Goal: Task Accomplishment & Management: Manage account settings

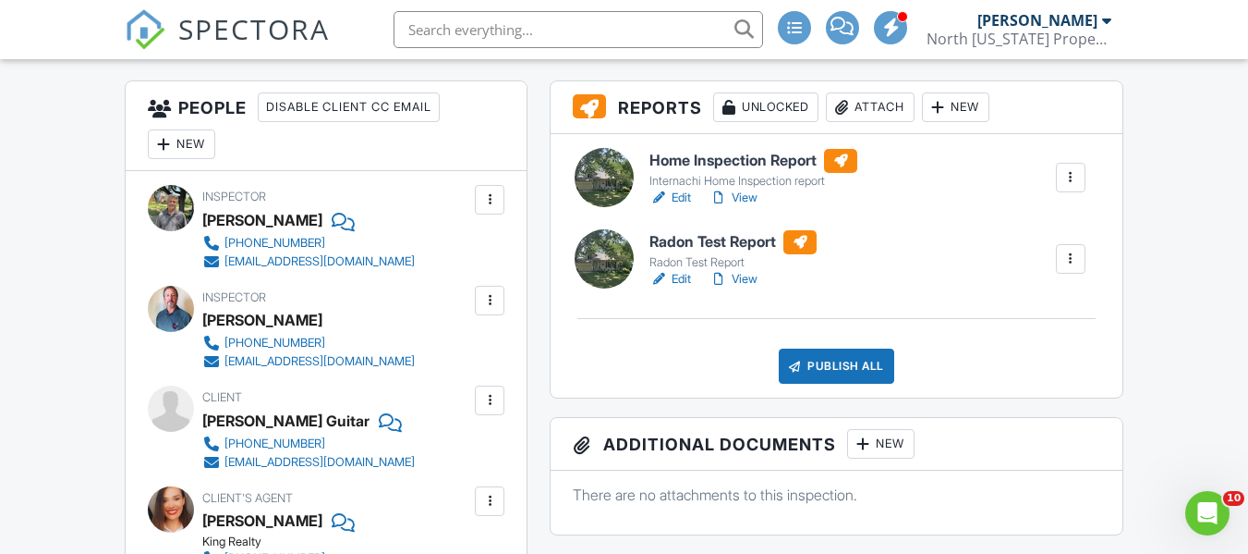
scroll to position [462, 0]
drag, startPoint x: 752, startPoint y: 193, endPoint x: 770, endPoint y: 201, distance: 19.4
click at [752, 193] on link "View" at bounding box center [734, 197] width 48 height 18
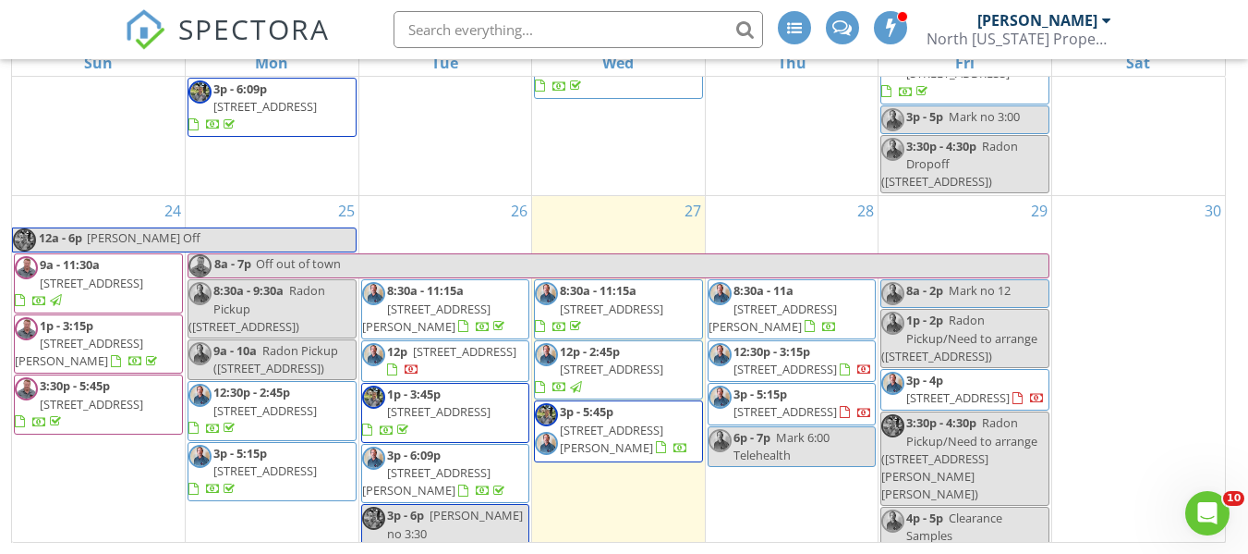
scroll to position [1869, 0]
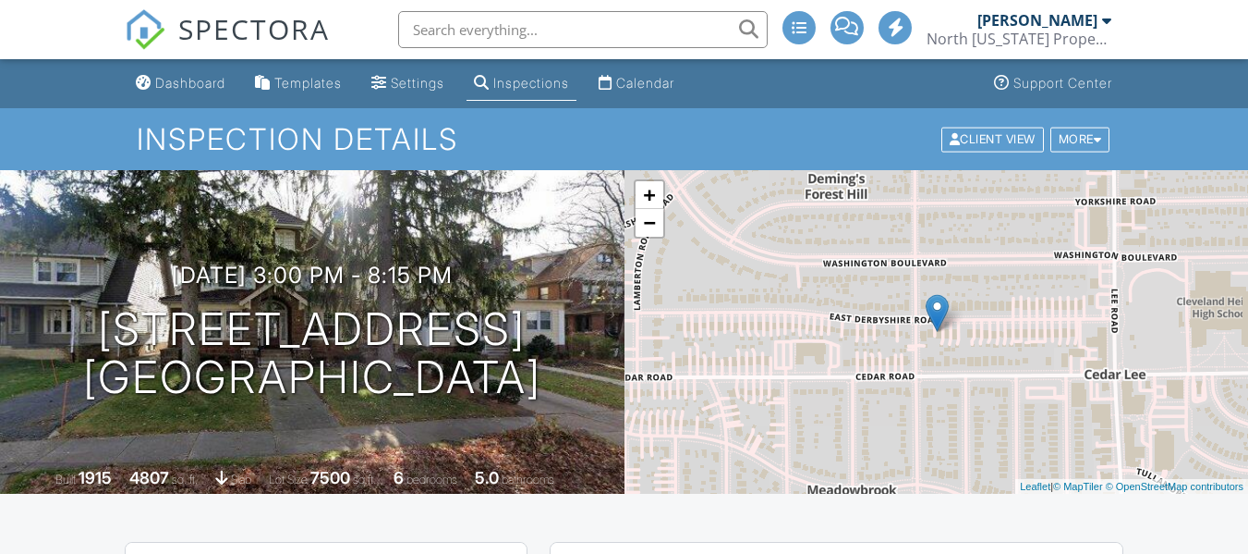
click at [1098, 139] on div at bounding box center [1098, 139] width 8 height 12
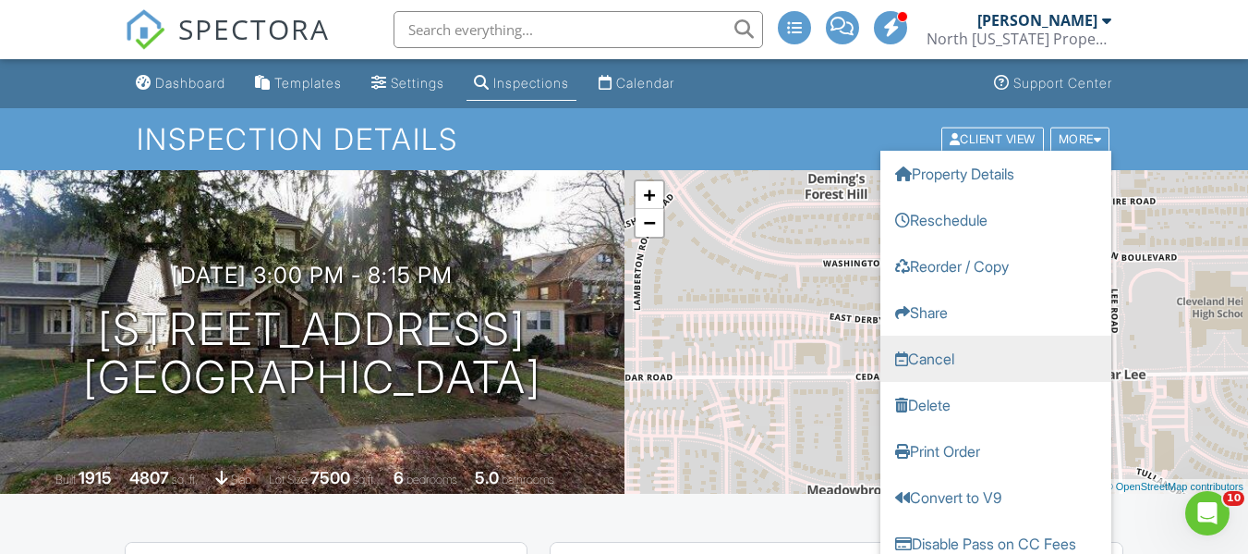
click at [934, 357] on link "Cancel" at bounding box center [996, 358] width 231 height 46
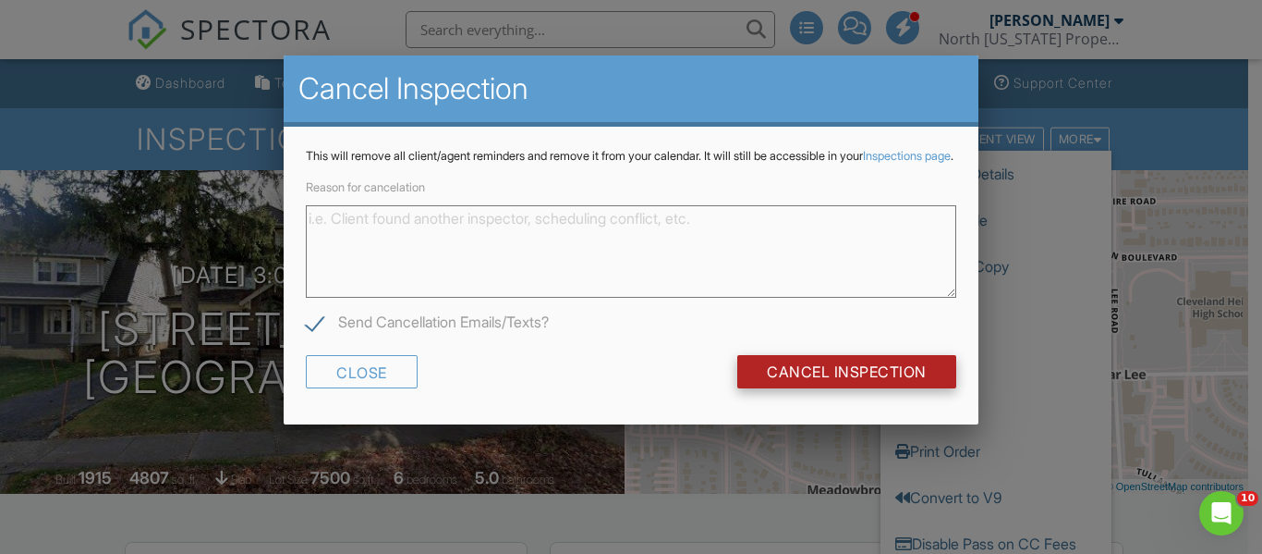
click at [846, 379] on input "Cancel Inspection" at bounding box center [846, 371] width 219 height 33
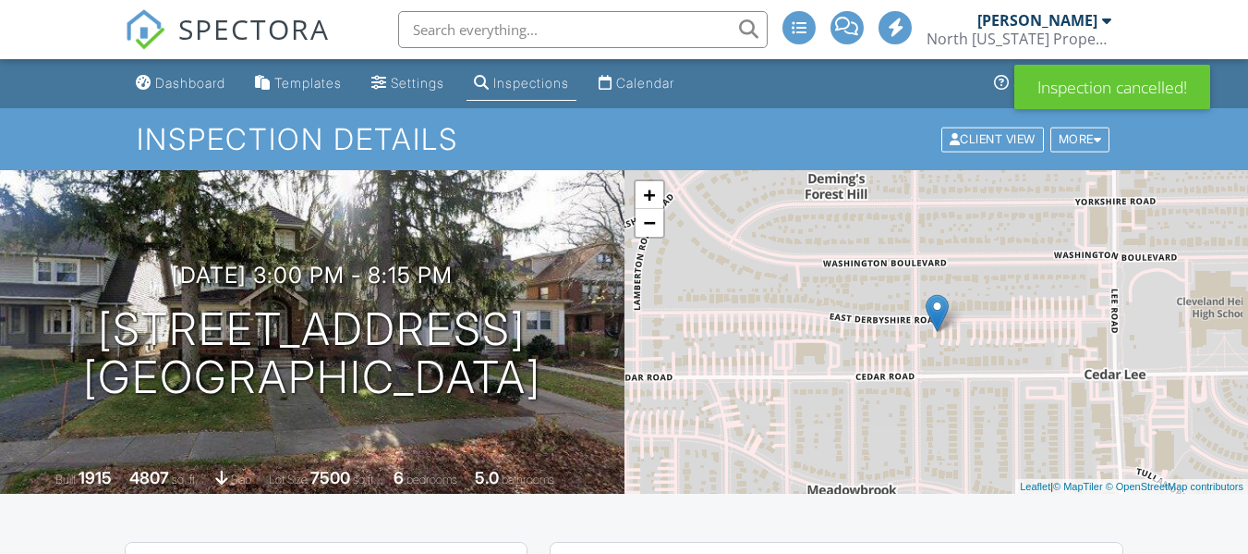
click at [669, 83] on div "Calendar" at bounding box center [645, 83] width 58 height 16
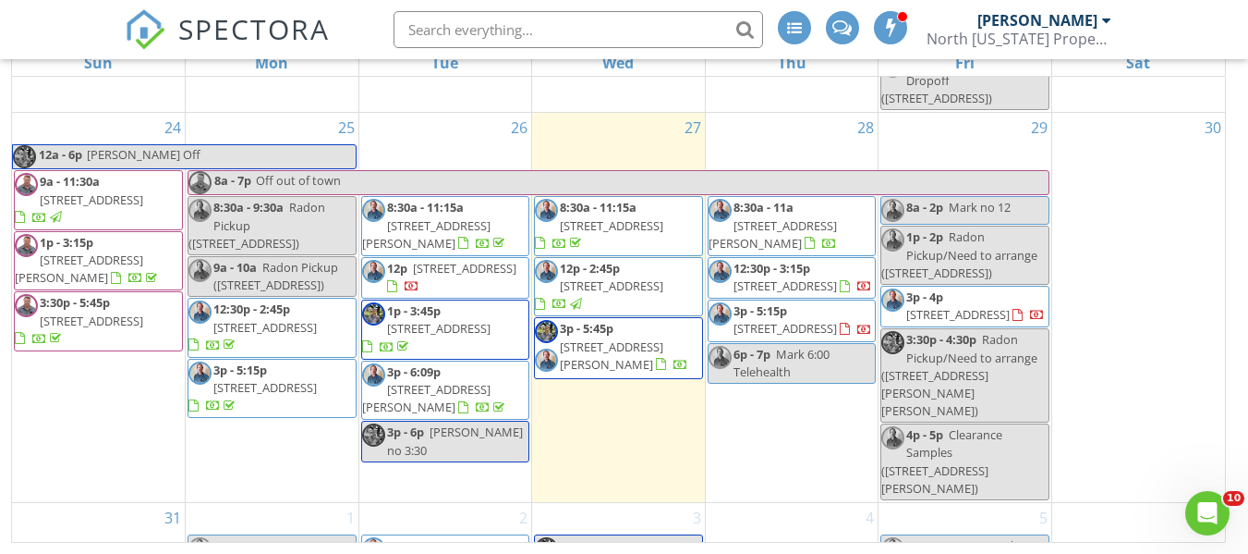
scroll to position [1836, 0]
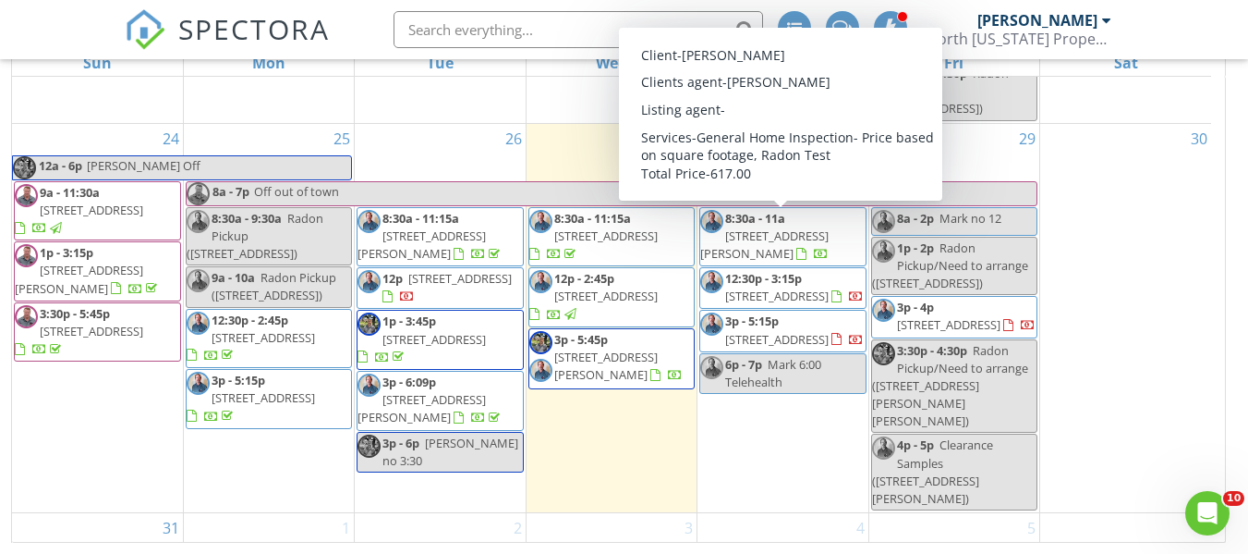
click at [791, 287] on span "[STREET_ADDRESS]" at bounding box center [776, 295] width 103 height 17
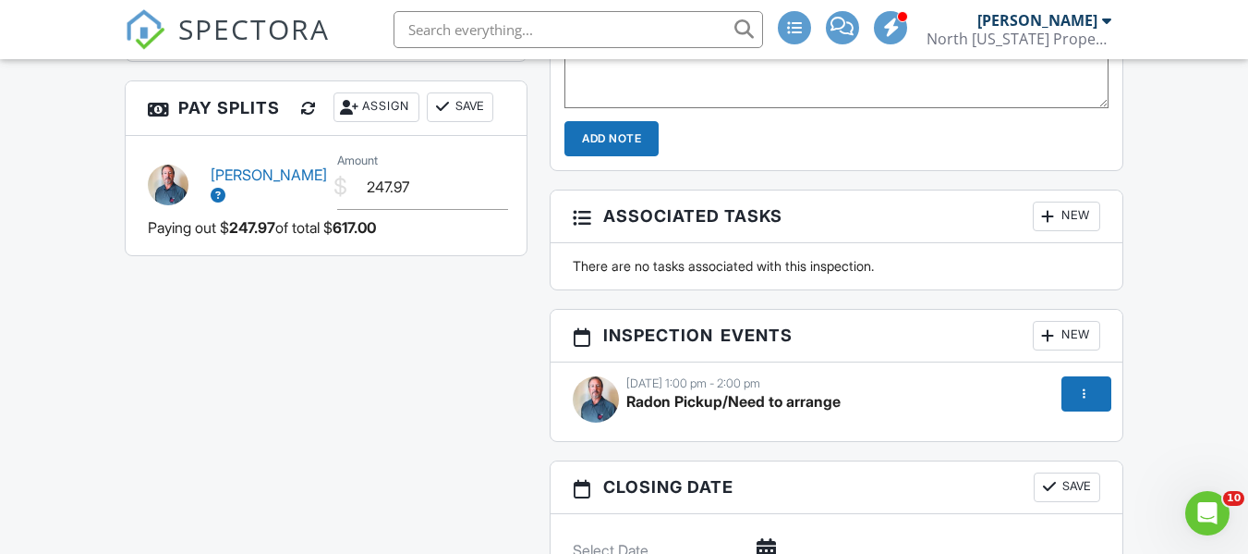
click at [898, 408] on div "08/29/2025 1:00 pm - 2:00 pm Radon Pickup/Need to arrange" at bounding box center [836, 401] width 549 height 51
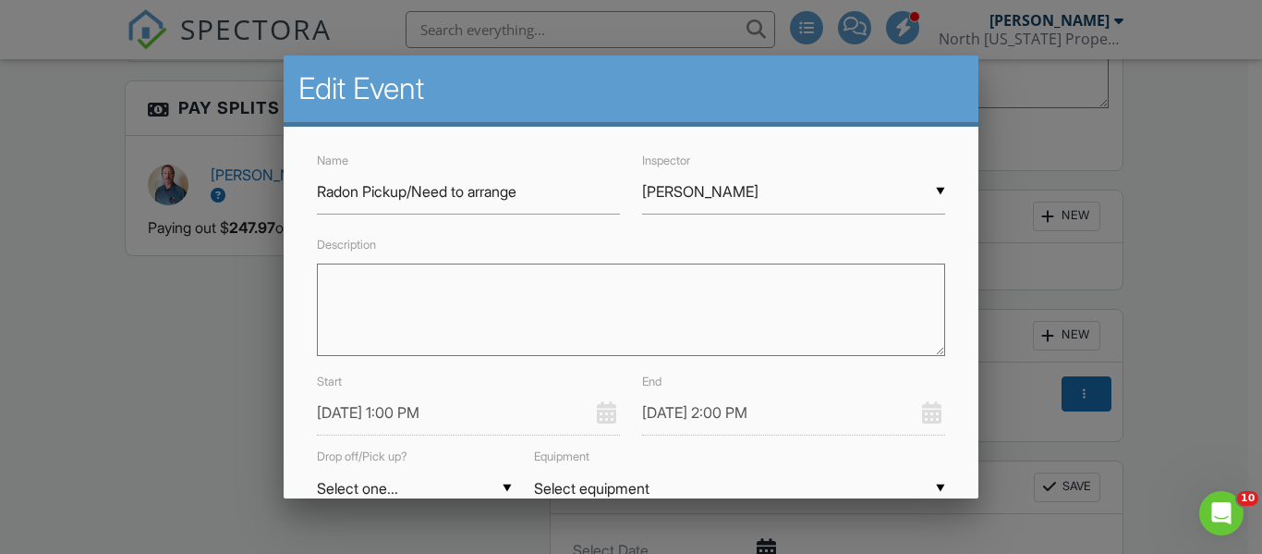
click at [400, 413] on input "08/29/2025 1:00 PM" at bounding box center [468, 412] width 303 height 45
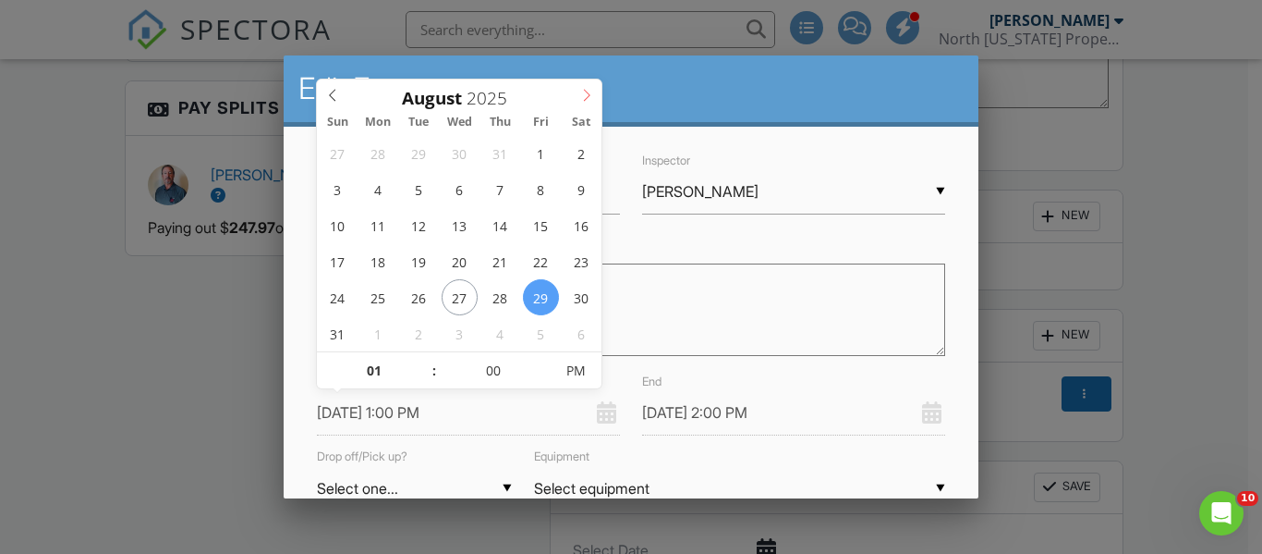
click at [590, 95] on icon at bounding box center [587, 96] width 6 height 12
click at [335, 92] on icon at bounding box center [332, 95] width 13 height 13
type input "08/31/2025 1:00 PM"
type input "08/31/2025 2:00 PM"
type input "08/31/2025 12:00 PM"
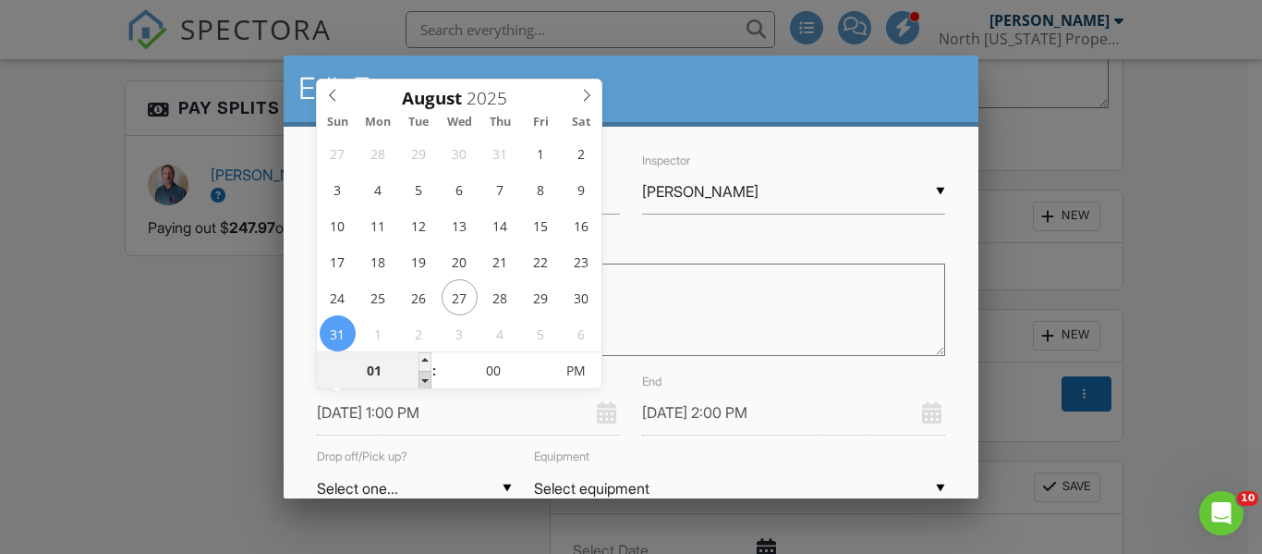
type input "12"
click at [424, 382] on span at bounding box center [425, 380] width 13 height 18
type input "[DATE] 11:00 AM"
type input "11"
click at [424, 382] on span at bounding box center [425, 380] width 13 height 18
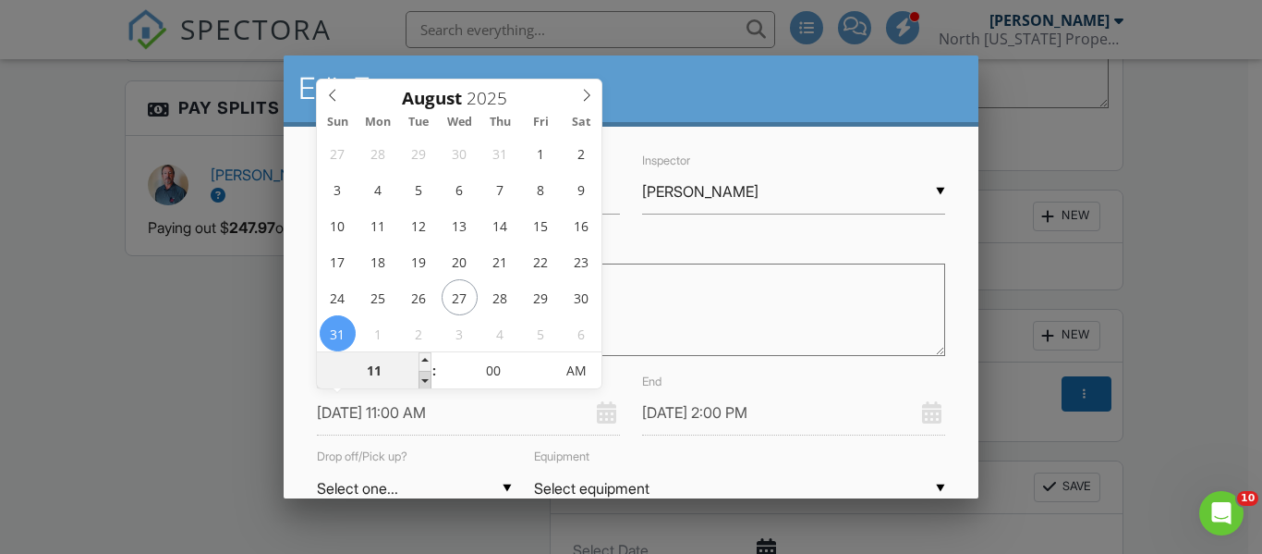
type input "08/31/2025 12:00 PM"
type input "[DATE] 10:00 AM"
type input "10"
click at [424, 382] on span at bounding box center [425, 380] width 13 height 18
type input "[DATE] 11:00 AM"
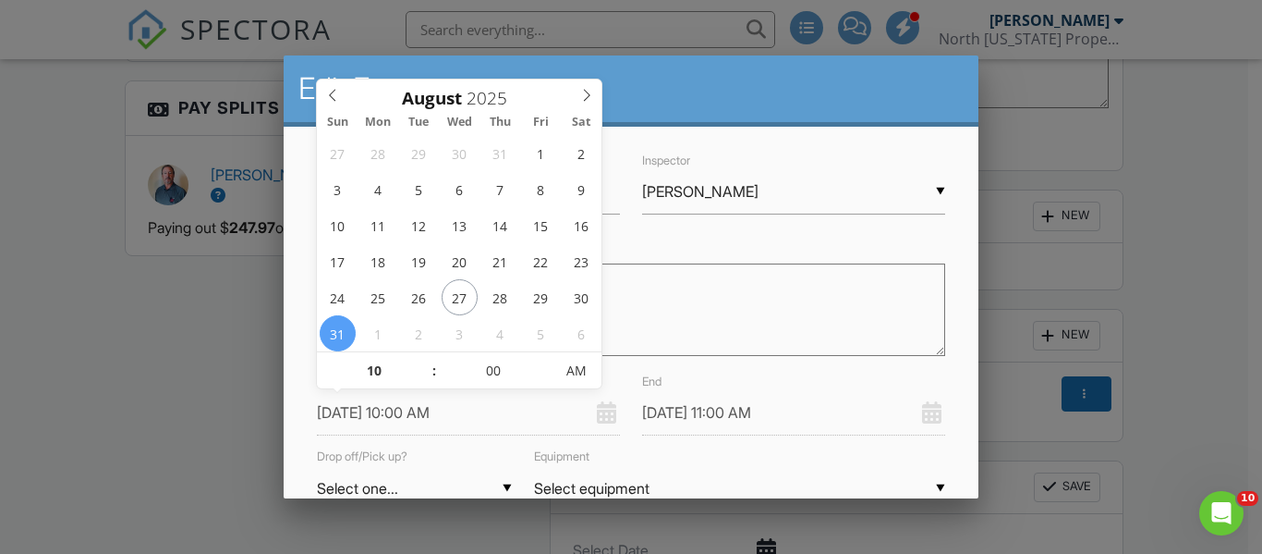
click at [958, 306] on div "Name Radon Pickup/Need to arrange Inspector ▼ Mark Cherryholmes Mark Cherryholm…" at bounding box center [631, 401] width 694 height 548
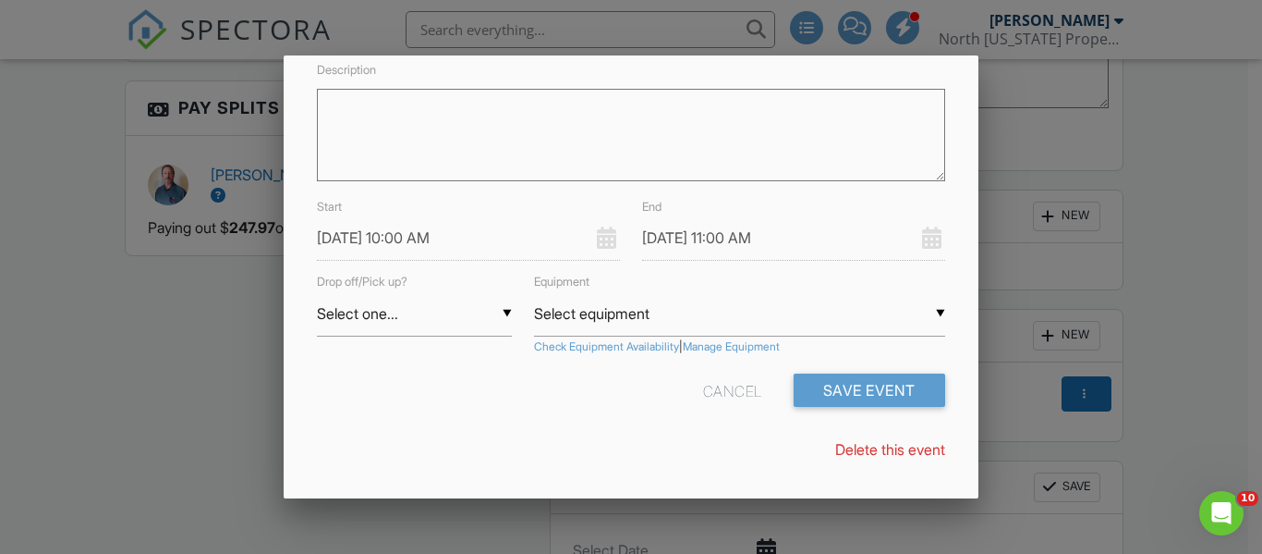
scroll to position [177, 0]
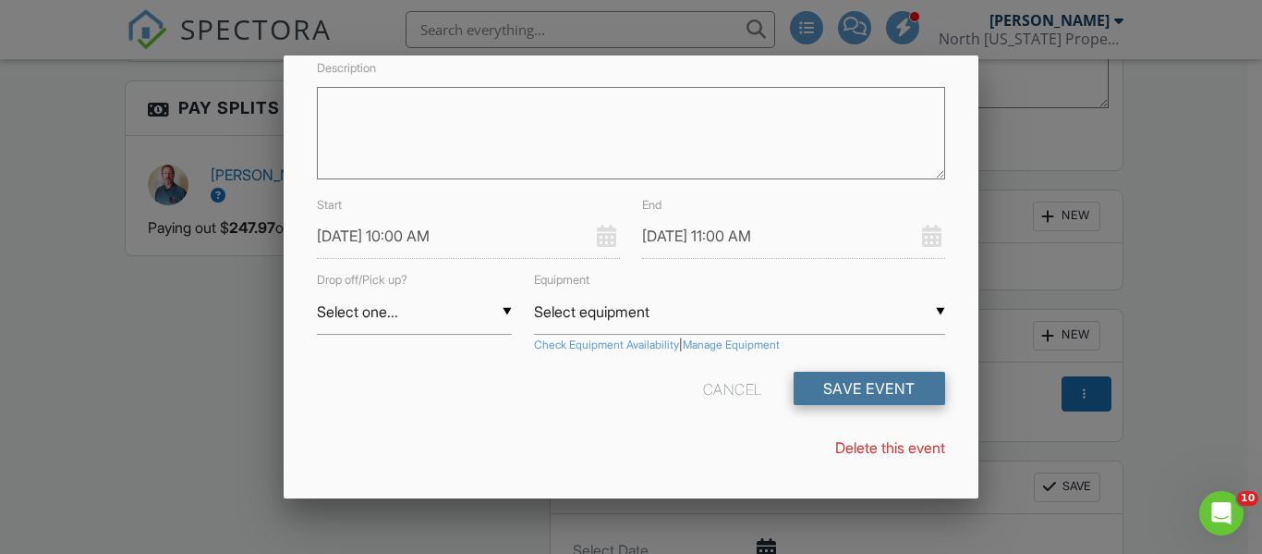
click at [852, 385] on button "Save Event" at bounding box center [870, 387] width 152 height 33
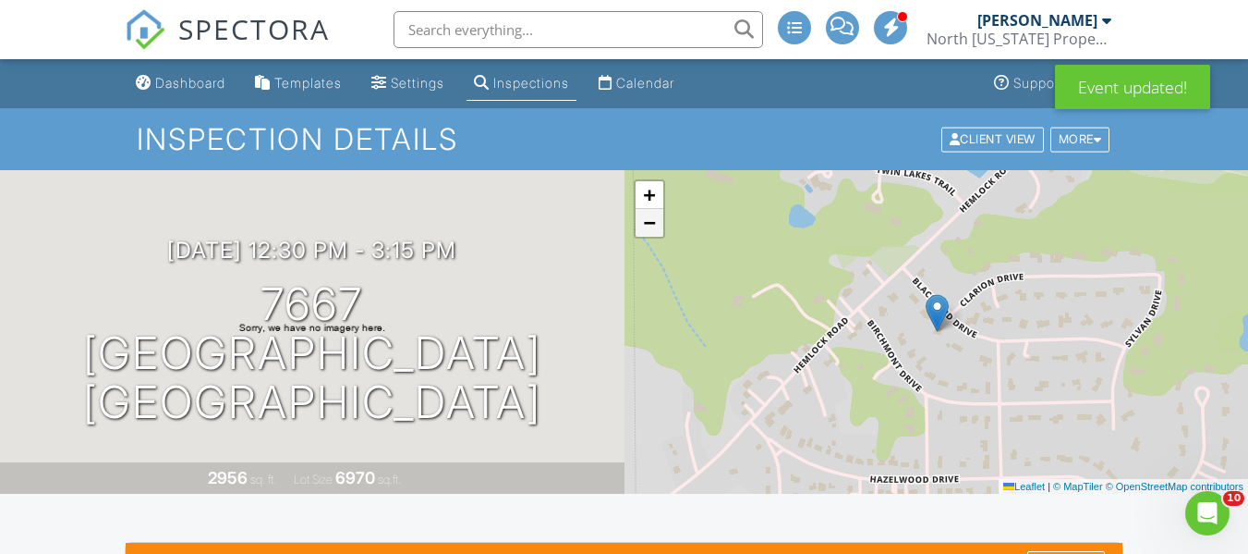
click at [655, 217] on span "−" at bounding box center [649, 222] width 12 height 23
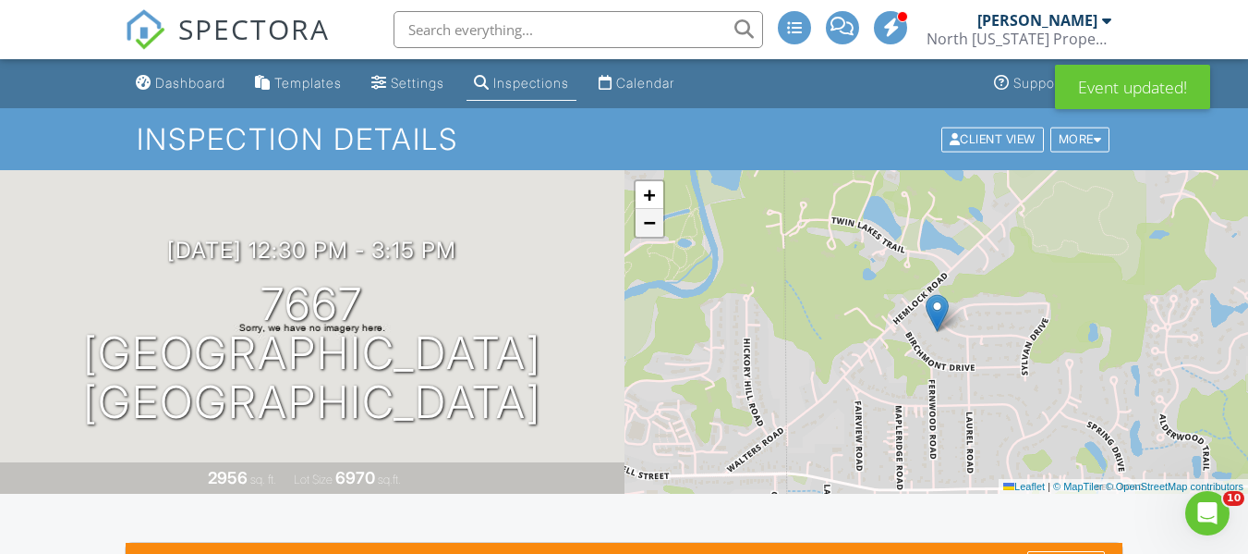
click at [655, 217] on span "−" at bounding box center [649, 222] width 12 height 23
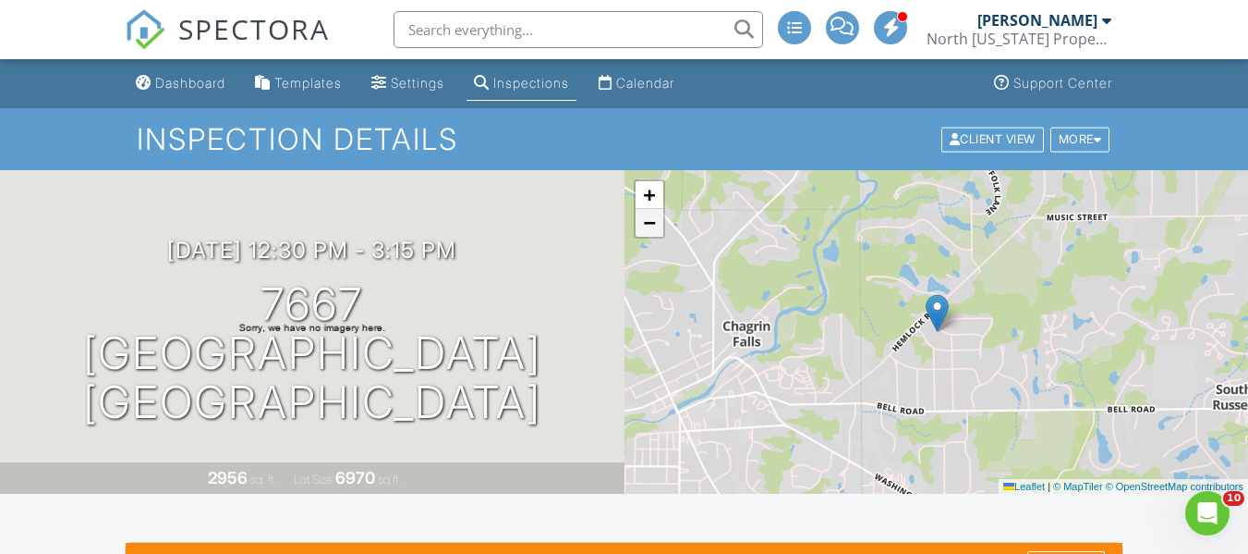
click at [655, 217] on span "−" at bounding box center [649, 222] width 12 height 23
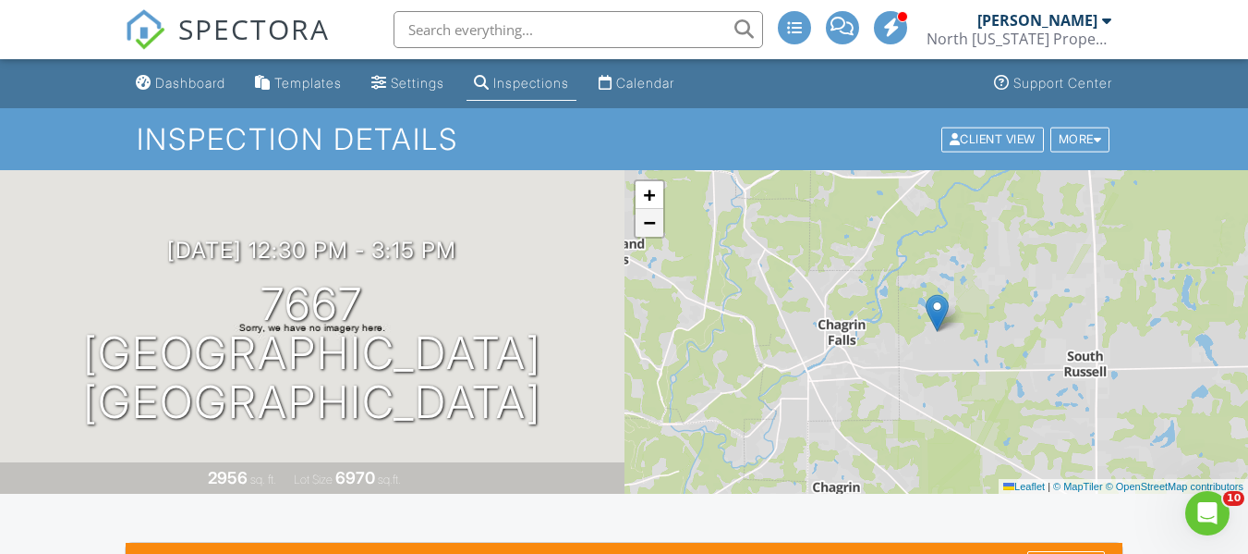
click at [655, 217] on span "−" at bounding box center [649, 222] width 12 height 23
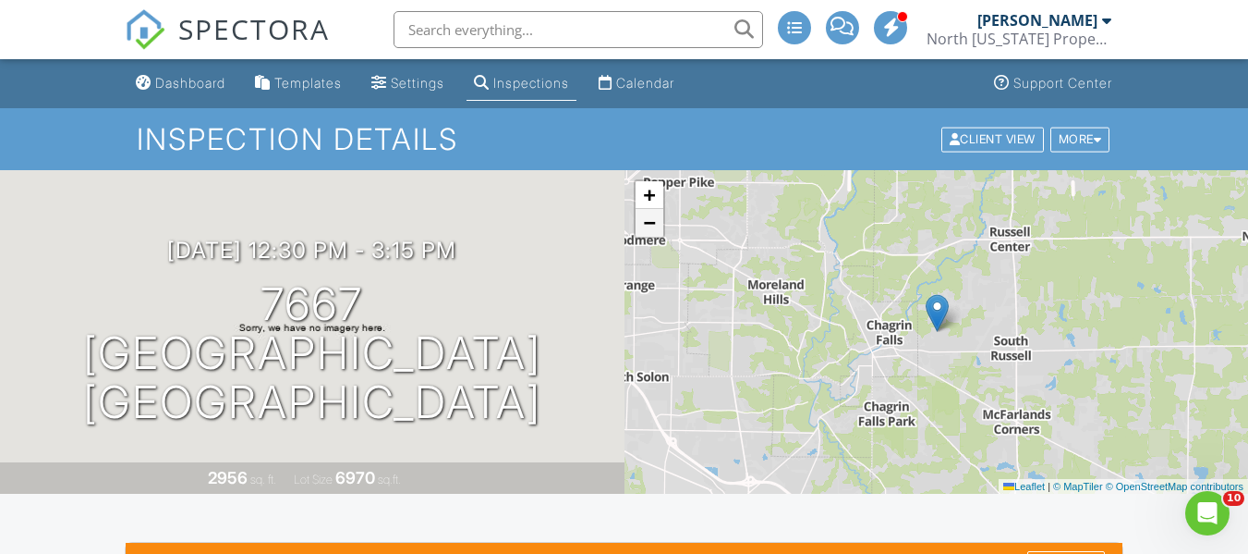
click at [655, 217] on span "−" at bounding box center [649, 222] width 12 height 23
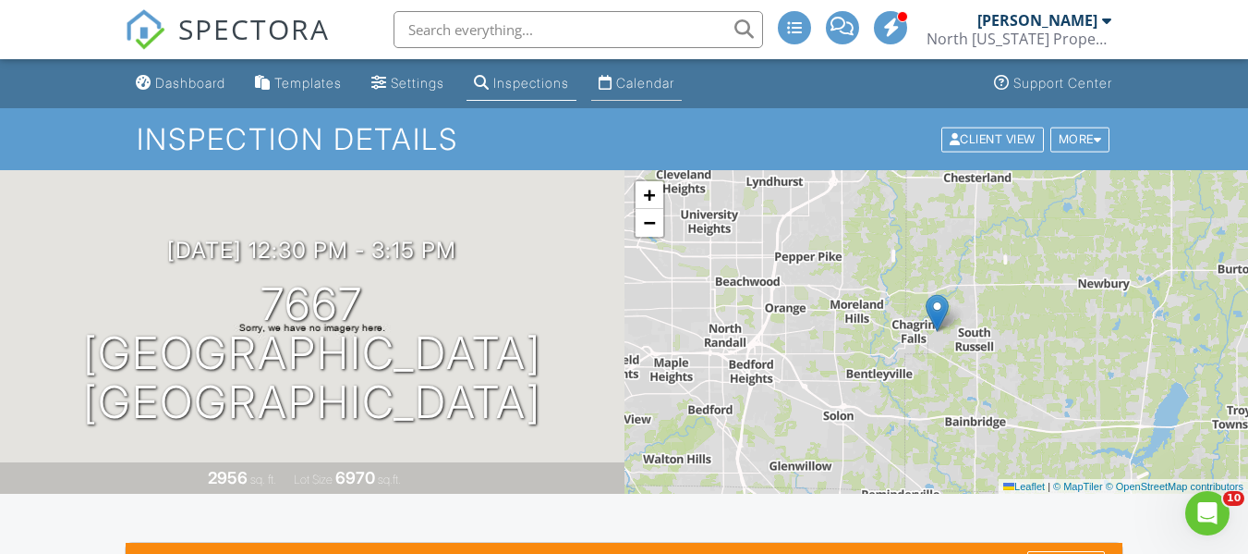
click at [662, 75] on div "Calendar" at bounding box center [645, 83] width 58 height 16
